Goal: Transaction & Acquisition: Purchase product/service

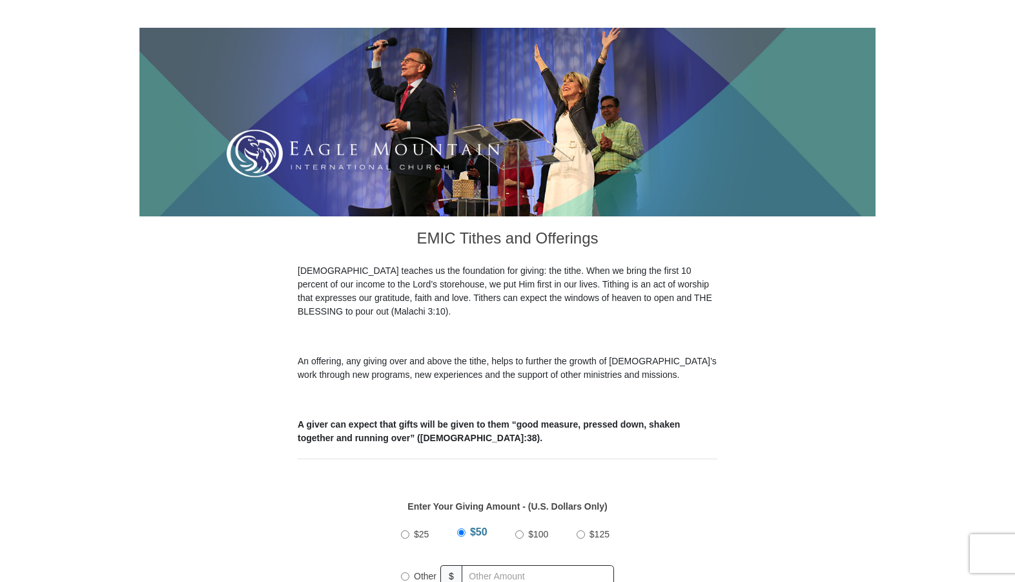
scroll to position [258, 0]
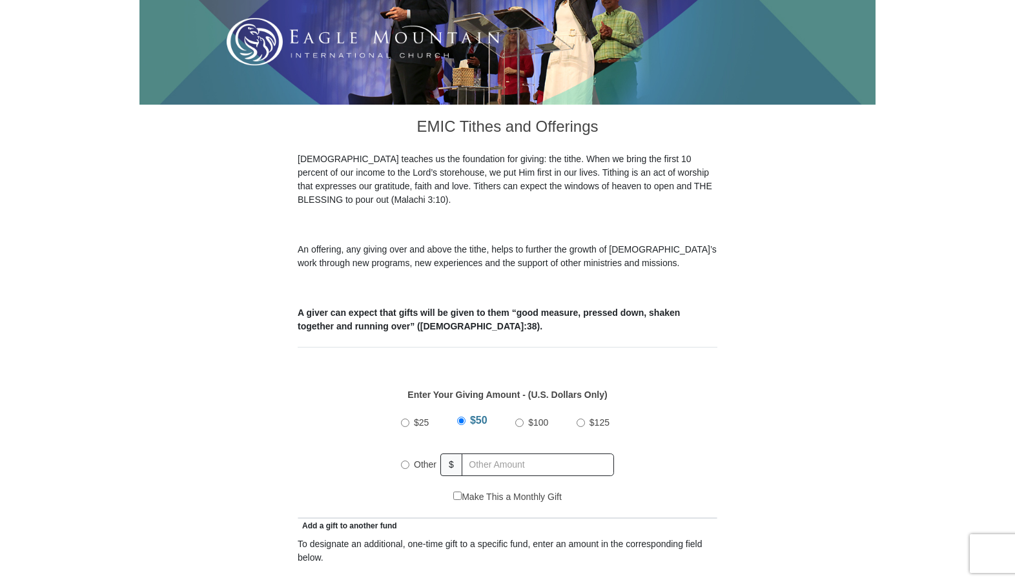
click at [404, 460] on input "Other" at bounding box center [405, 464] width 8 height 8
radio input "true"
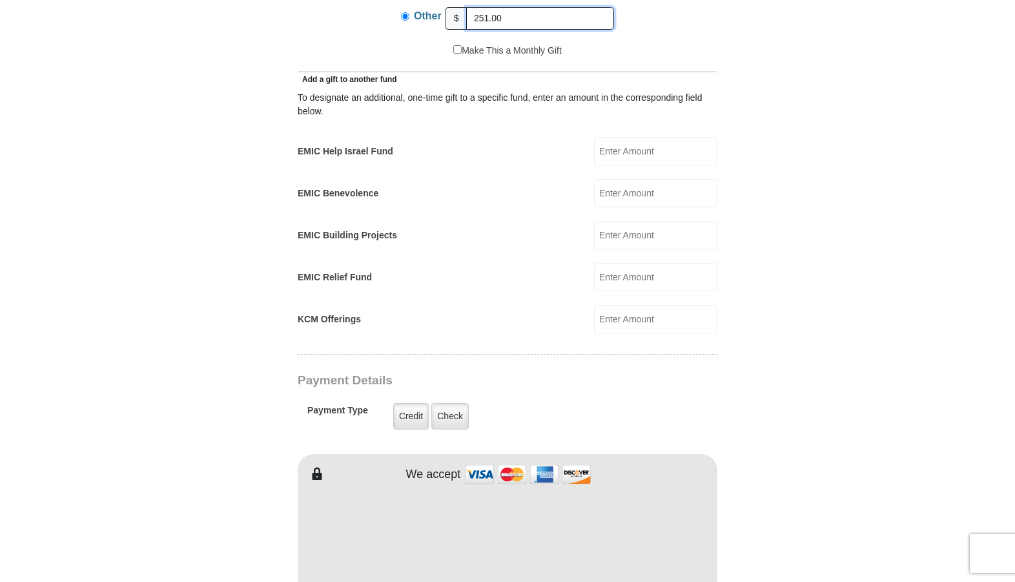
scroll to position [710, 0]
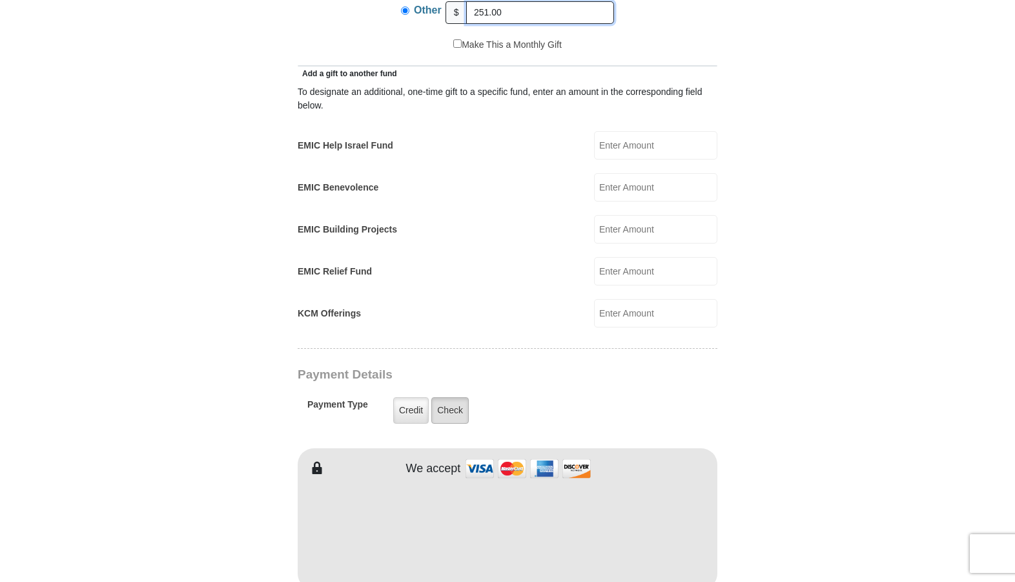
type input "251.00"
click at [454, 397] on label "Check" at bounding box center [449, 410] width 37 height 26
click at [0, 0] on input "Check" at bounding box center [0, 0] width 0 height 0
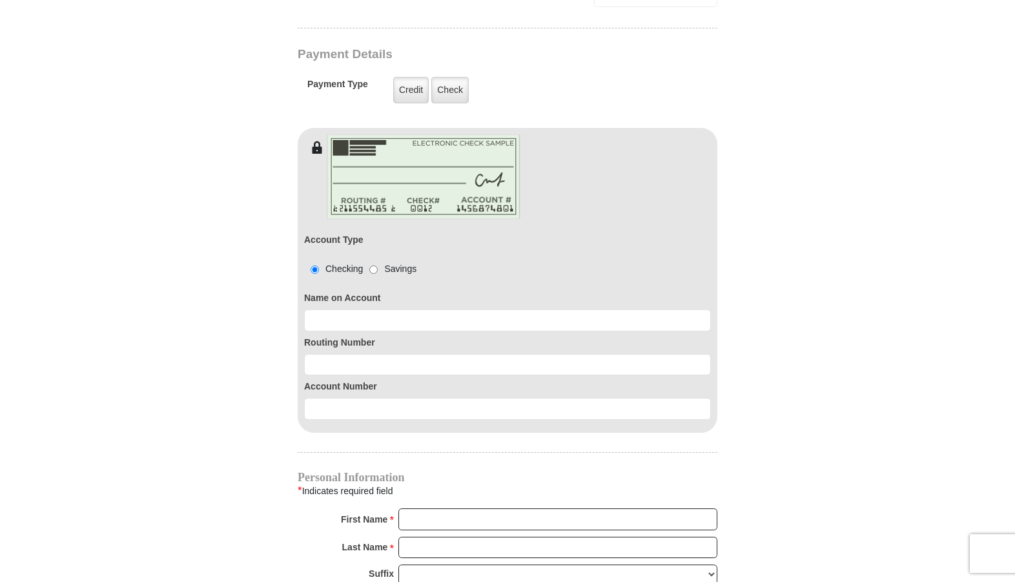
scroll to position [1033, 0]
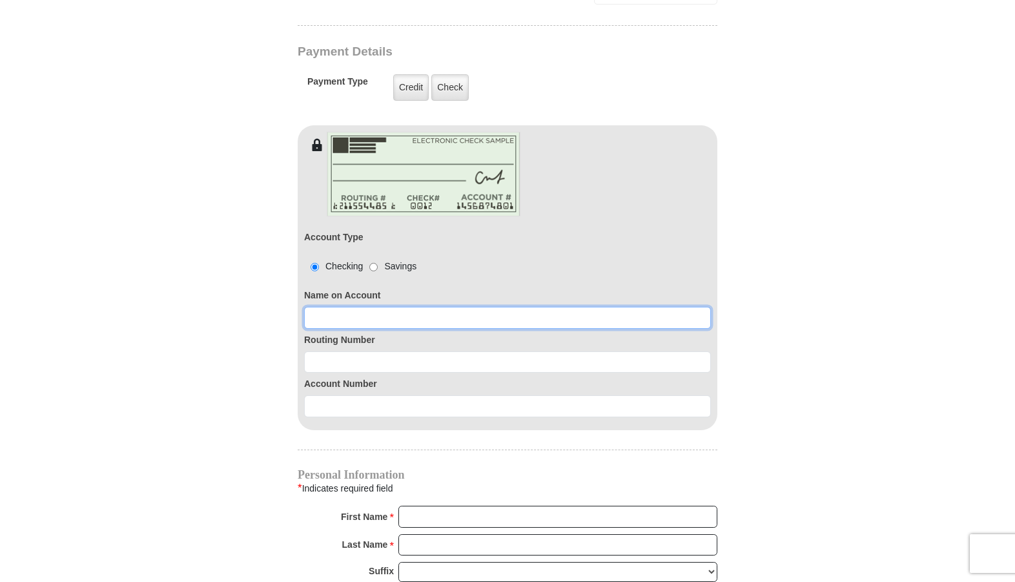
click at [311, 307] on input at bounding box center [507, 318] width 407 height 22
type input "[PERSON_NAME]"
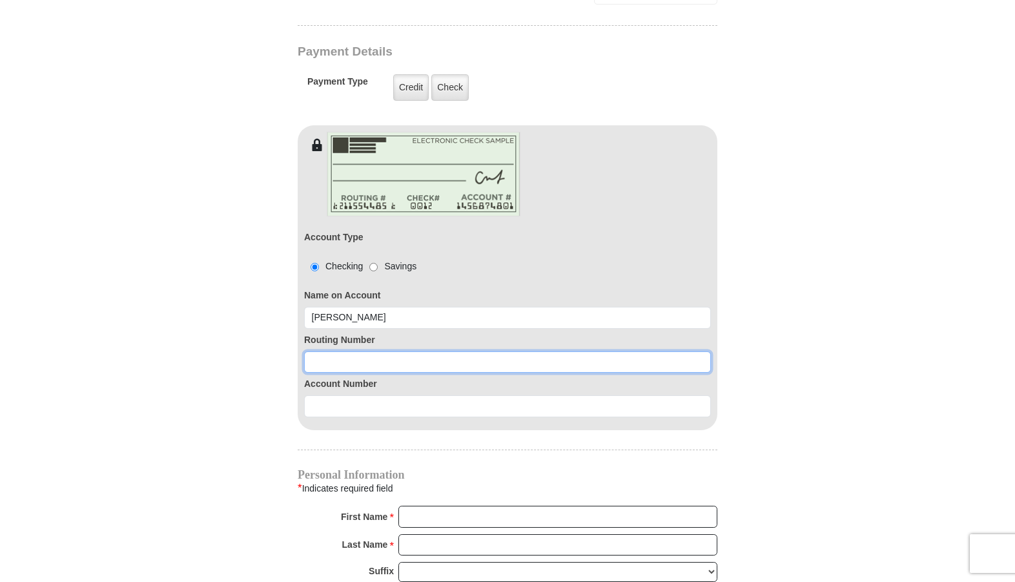
click at [333, 355] on input at bounding box center [507, 362] width 407 height 22
click at [316, 351] on input at bounding box center [507, 362] width 407 height 22
type input "111301122"
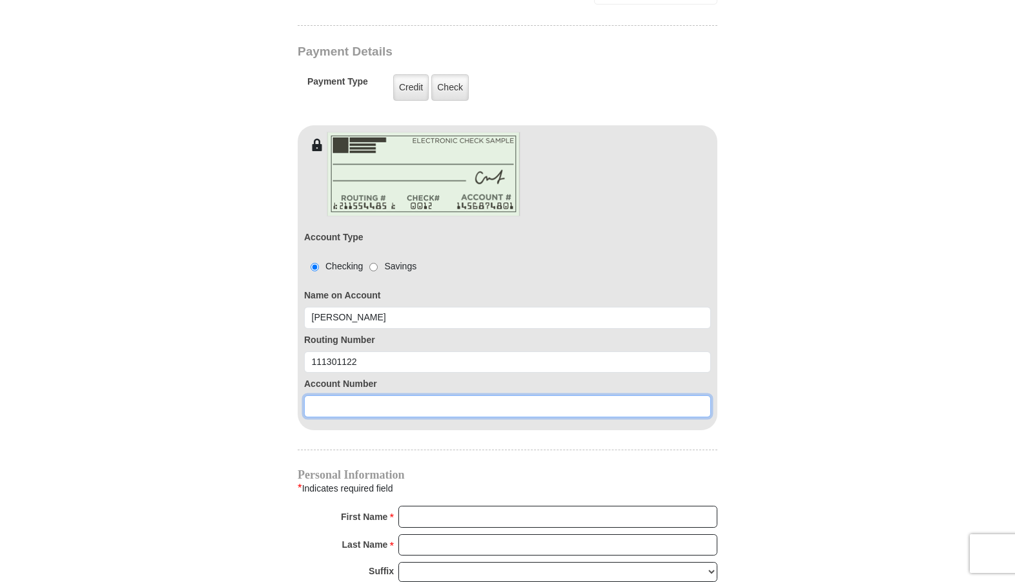
click at [314, 395] on input at bounding box center [507, 406] width 407 height 22
type input "94110055673"
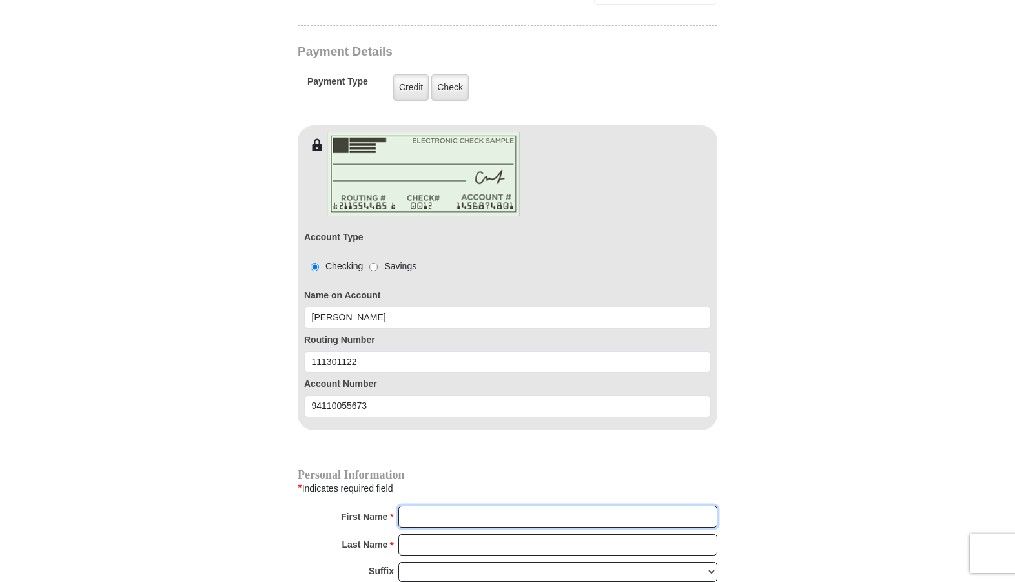
click at [425, 505] on input "First Name *" at bounding box center [557, 516] width 319 height 22
type input "[PERSON_NAME]"
type input "[EMAIL_ADDRESS][DOMAIN_NAME]"
type input "[STREET_ADDRESS]"
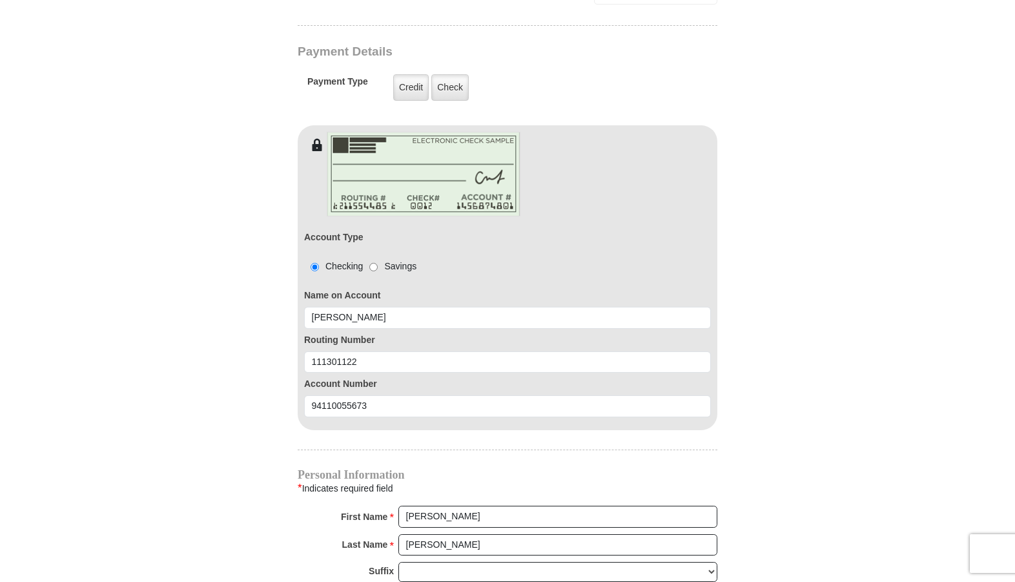
type input "Aurora"
select select "[GEOGRAPHIC_DATA]"
type input "76078-4646"
type input "8177730547"
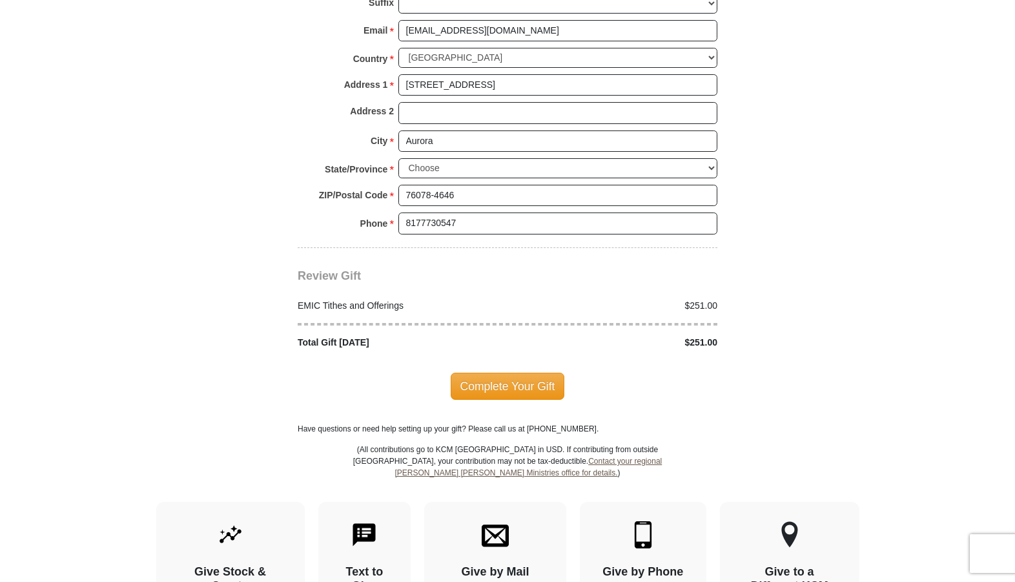
scroll to position [1614, 0]
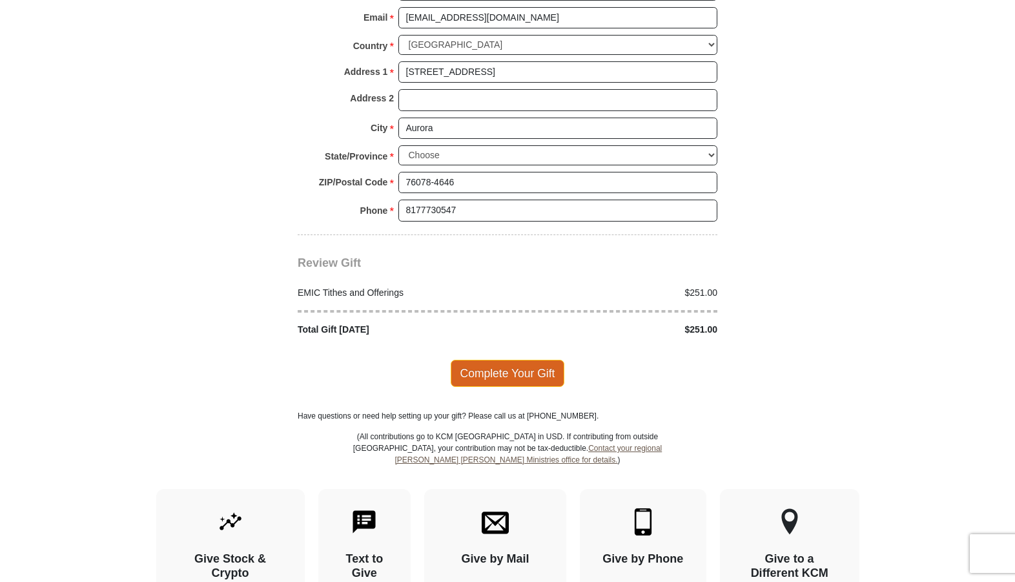
click at [512, 360] on span "Complete Your Gift" at bounding box center [508, 373] width 114 height 27
